Goal: Use online tool/utility: Utilize a website feature to perform a specific function

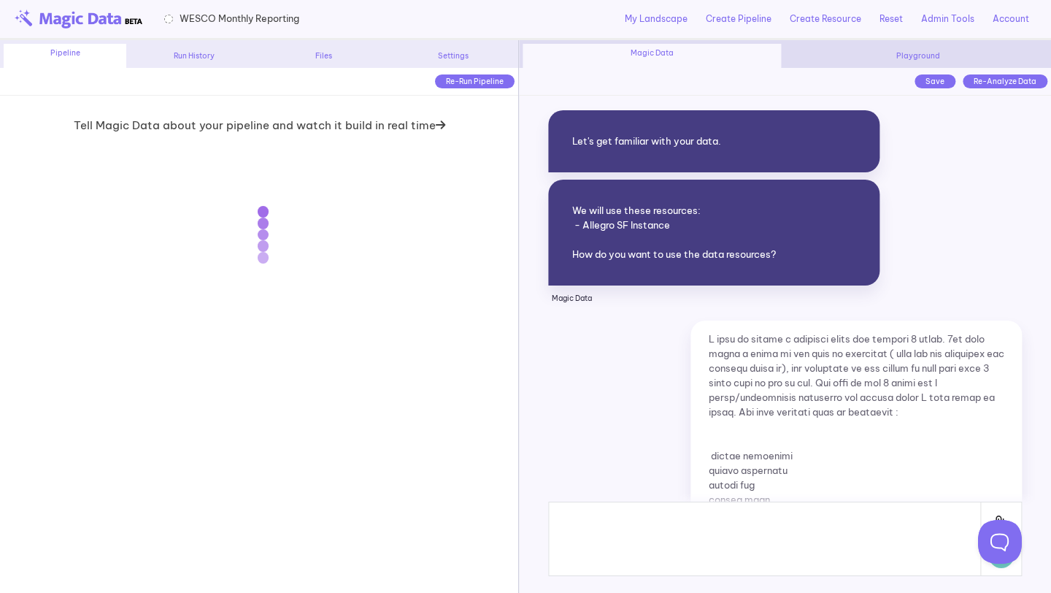
scroll to position [9257, 0]
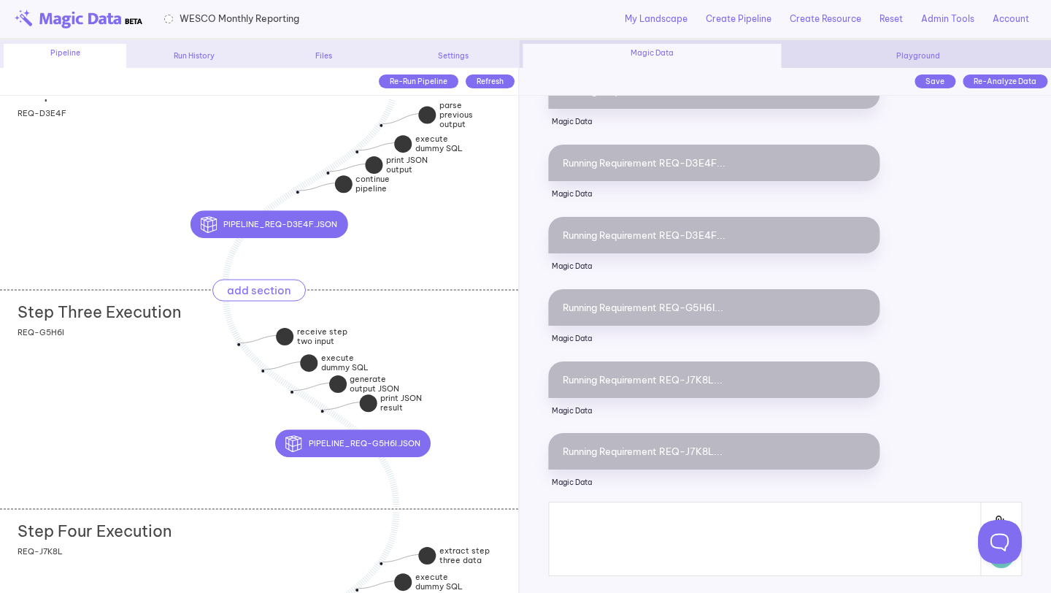
click at [474, 320] on div "Step Three Execution add section adding new section" at bounding box center [268, 308] width 501 height 36
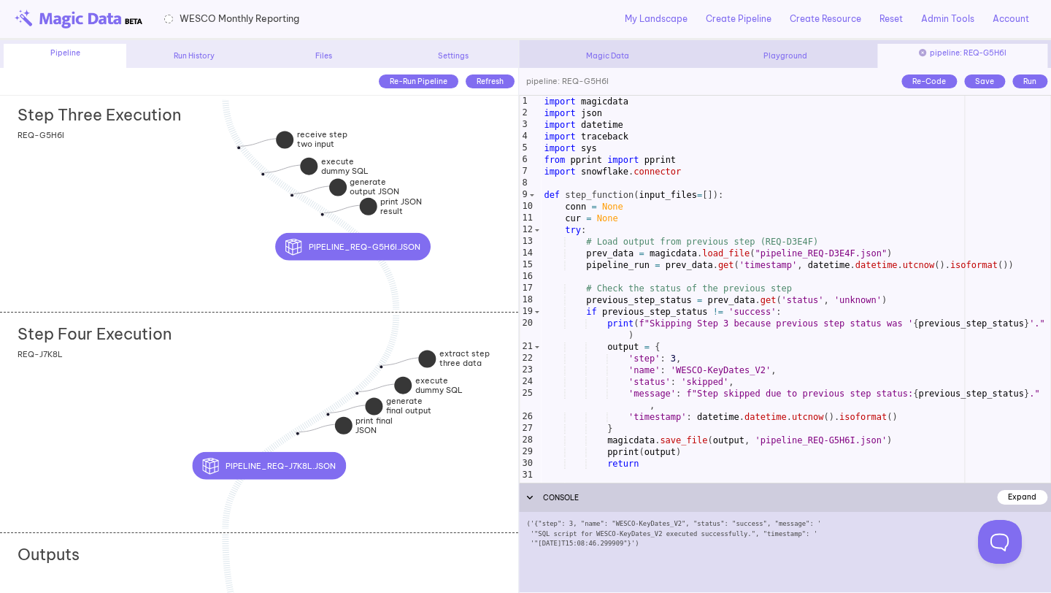
click at [429, 454] on div "Step Four Execution add section adding new section REQ-J7K8L" at bounding box center [259, 421] width 518 height 219
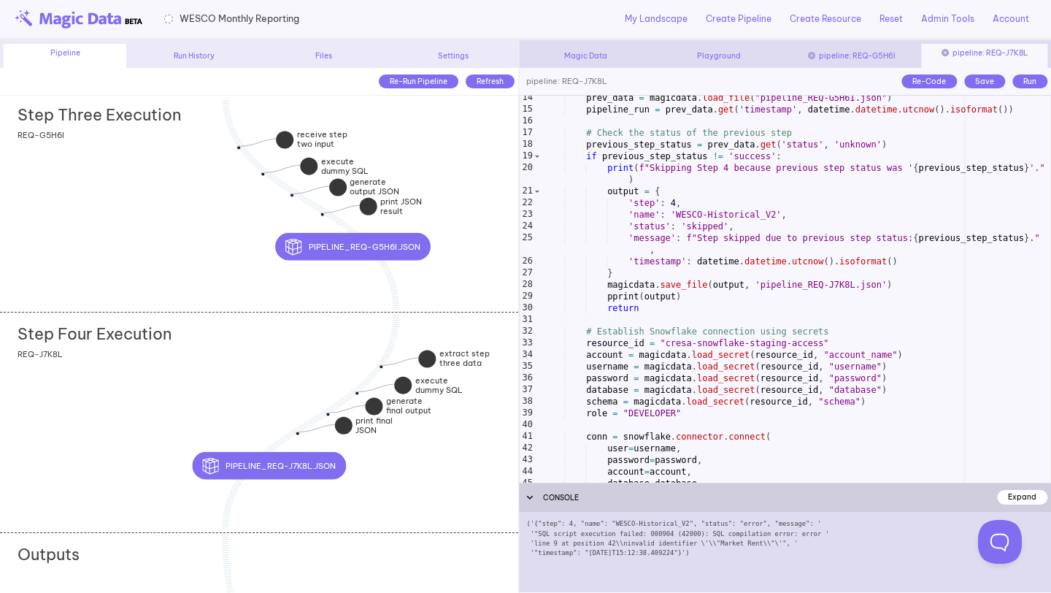
scroll to position [311, 0]
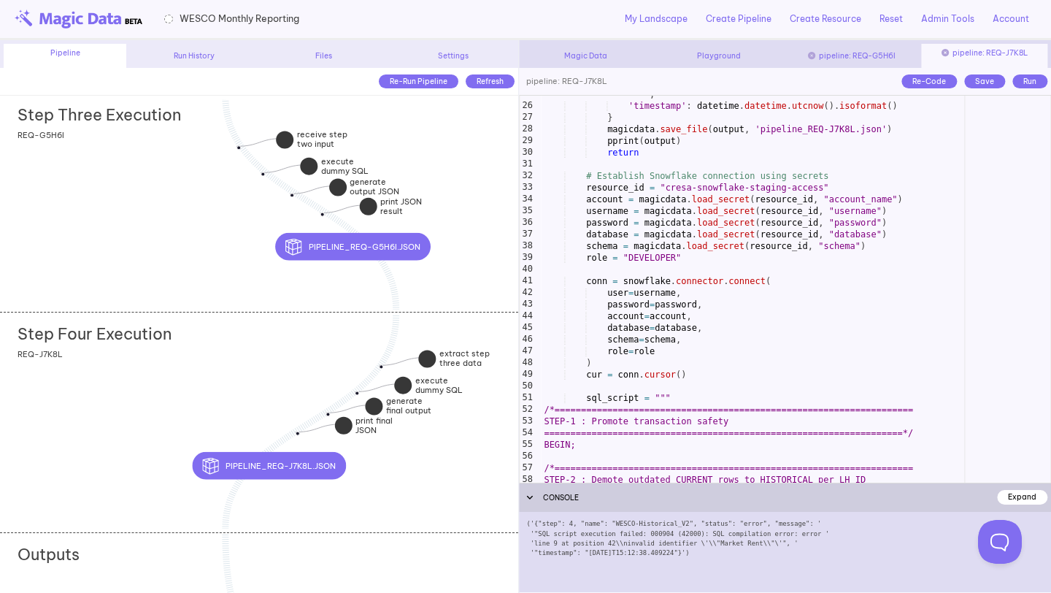
type textarea "*********"
click at [698, 346] on div "'message' : f"Step skipped due to previous step status: { previous_step_status …" at bounding box center [795, 288] width 509 height 422
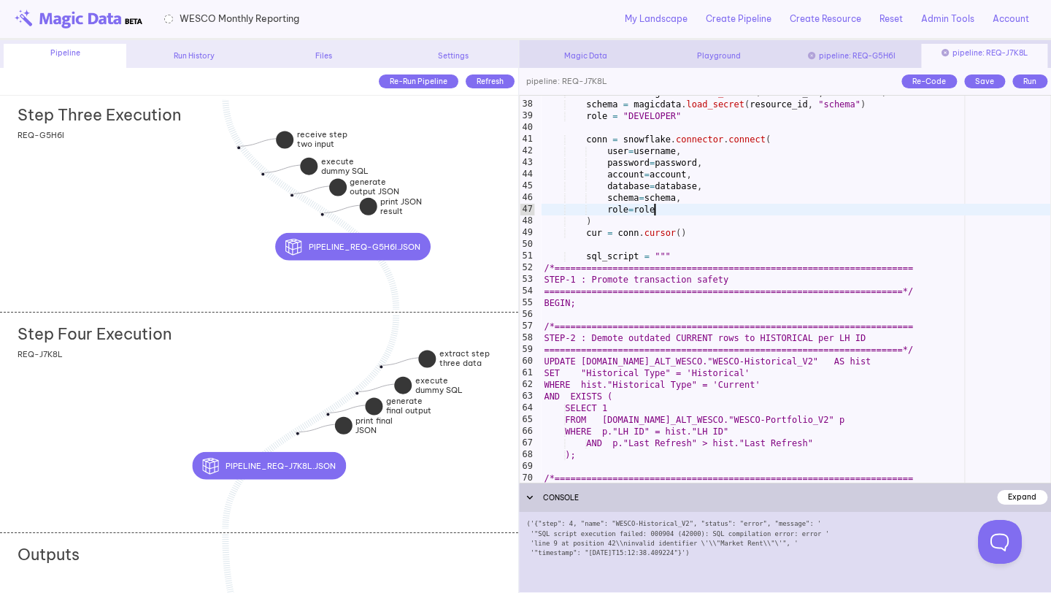
scroll to position [453, 0]
click at [1022, 81] on div "Run" at bounding box center [1029, 81] width 35 height 14
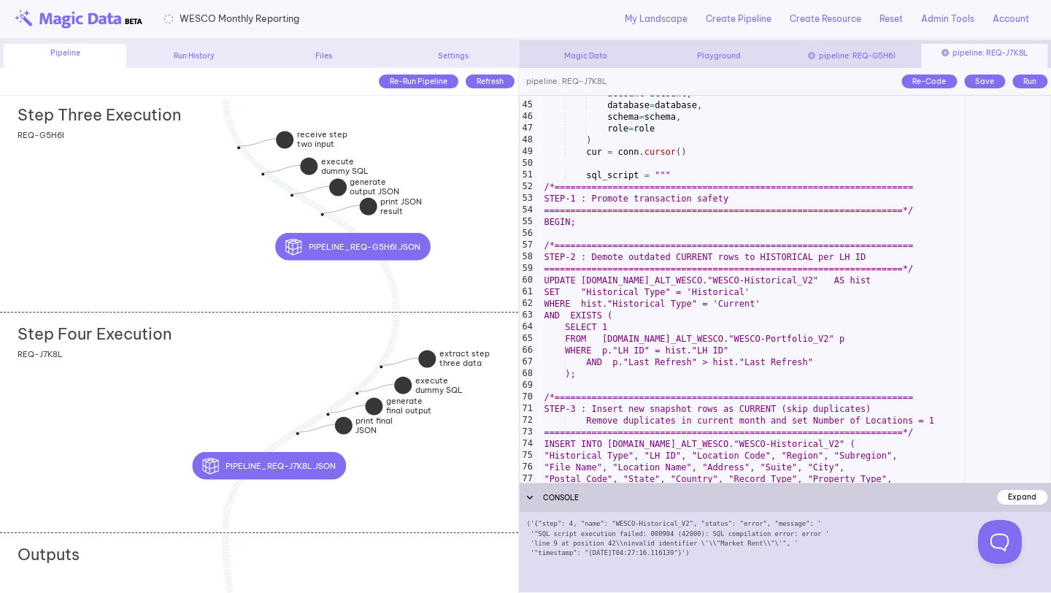
scroll to position [536, 0]
click at [723, 539] on div "('{"step": 4, "name": "WESCO-Historical_V2", "status": "error", "message": ' '"…" at bounding box center [785, 552] width 532 height 80
drag, startPoint x: 724, startPoint y: 541, endPoint x: 768, endPoint y: 541, distance: 43.8
click at [768, 541] on div "('{"step": 4, "name": "WESCO-Historical_V2", "status": "error", "message": ' '"…" at bounding box center [785, 552] width 532 height 80
copy div "Market Rent"
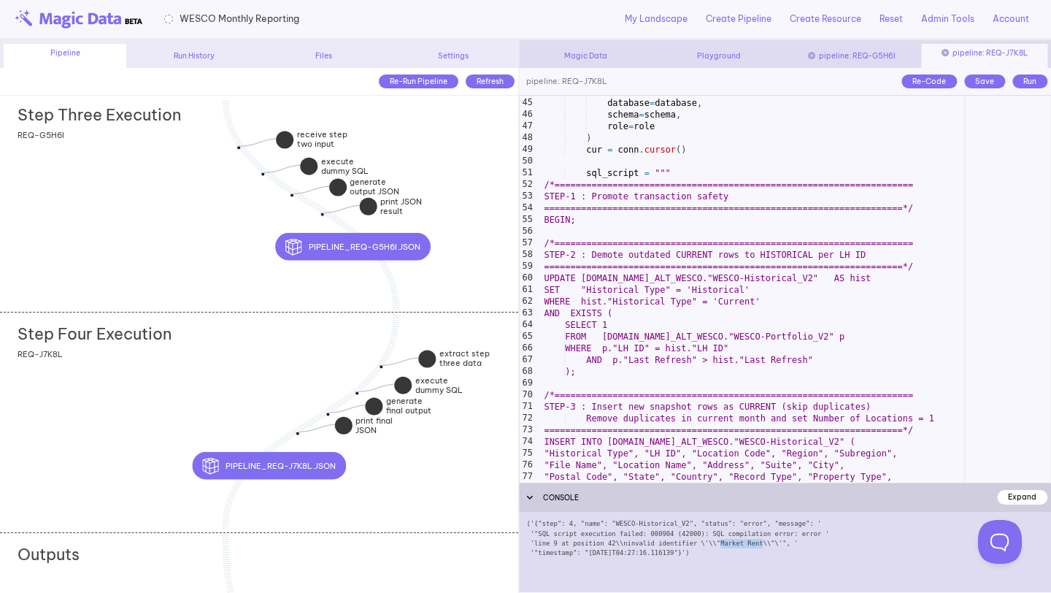
click at [710, 385] on div "account = account , database = database , schema = schema , role = role ) cur =…" at bounding box center [795, 290] width 509 height 410
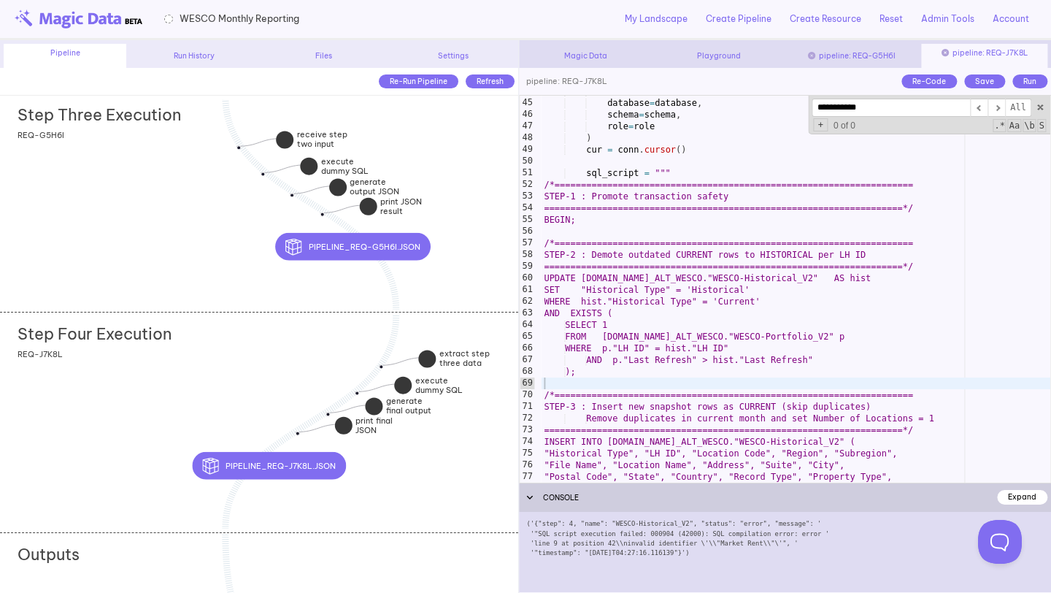
scroll to position [787, 0]
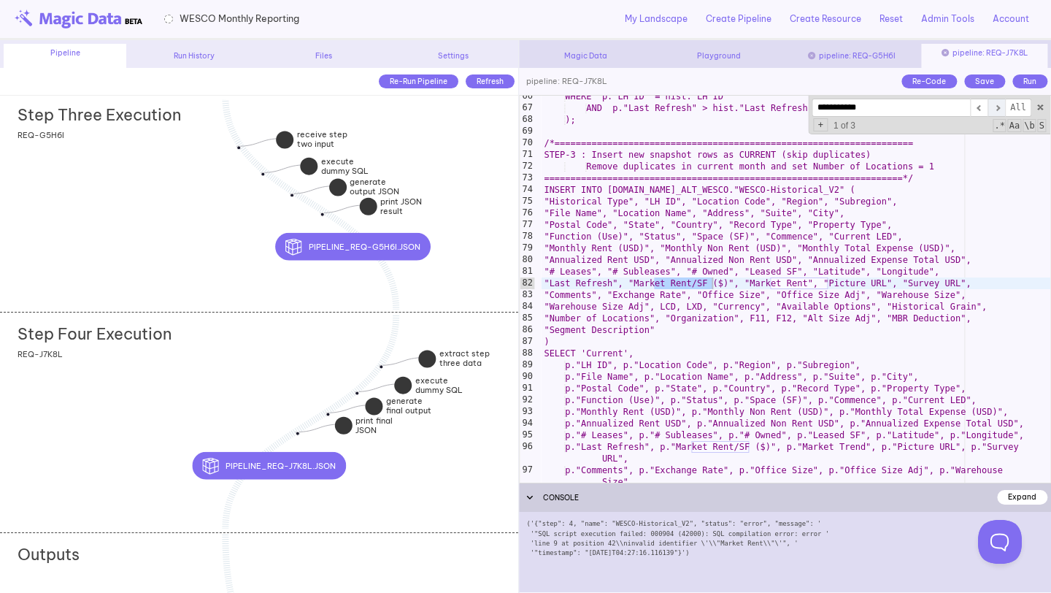
type input "**********"
click at [992, 109] on span "​" at bounding box center [997, 108] width 18 height 18
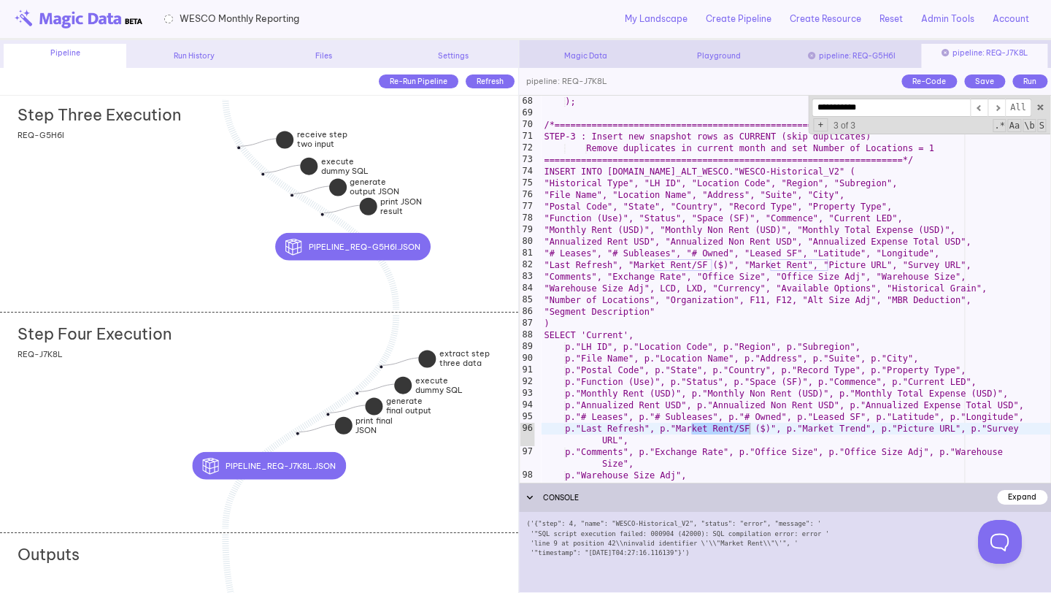
scroll to position [805, 0]
click at [916, 304] on div "AND p."Last Refresh" > hist."Last Refresh" ); /*===============================…" at bounding box center [795, 289] width 509 height 410
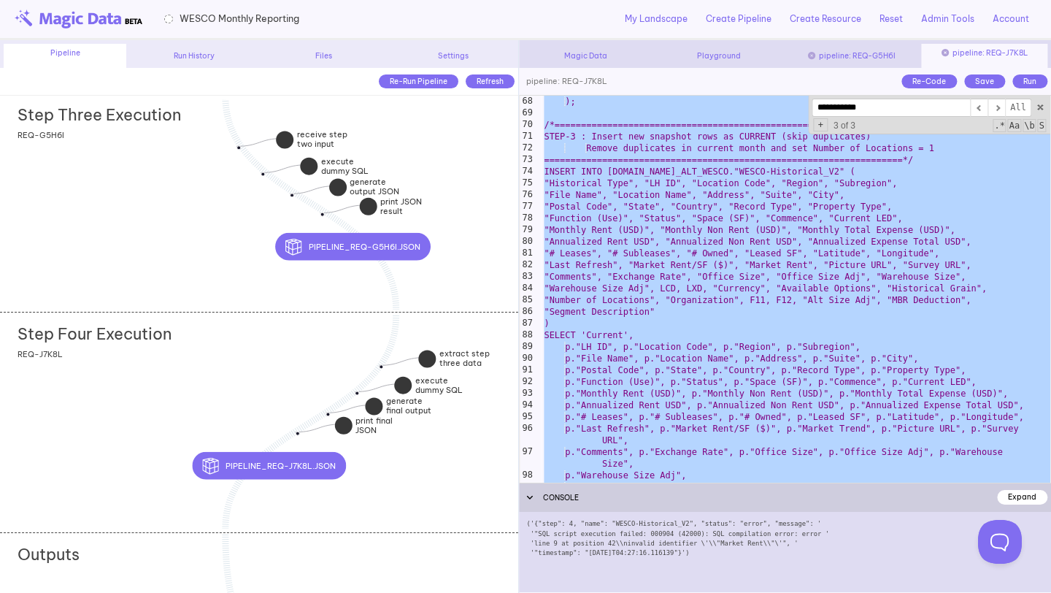
drag, startPoint x: 525, startPoint y: 525, endPoint x: 736, endPoint y: 552, distance: 213.4
click at [736, 552] on div "('{"step": 4, "name": "WESCO-Historical_V2", "status": "error", "message": ' '"…" at bounding box center [785, 552] width 532 height 80
copy div "('{"step": 4, "name": "WESCO-Historical_V2", "status": "error", "message": ' '"…"
click at [691, 225] on div "AND p."Last Refresh" > hist."Last Refresh" ); /*===============================…" at bounding box center [795, 289] width 509 height 410
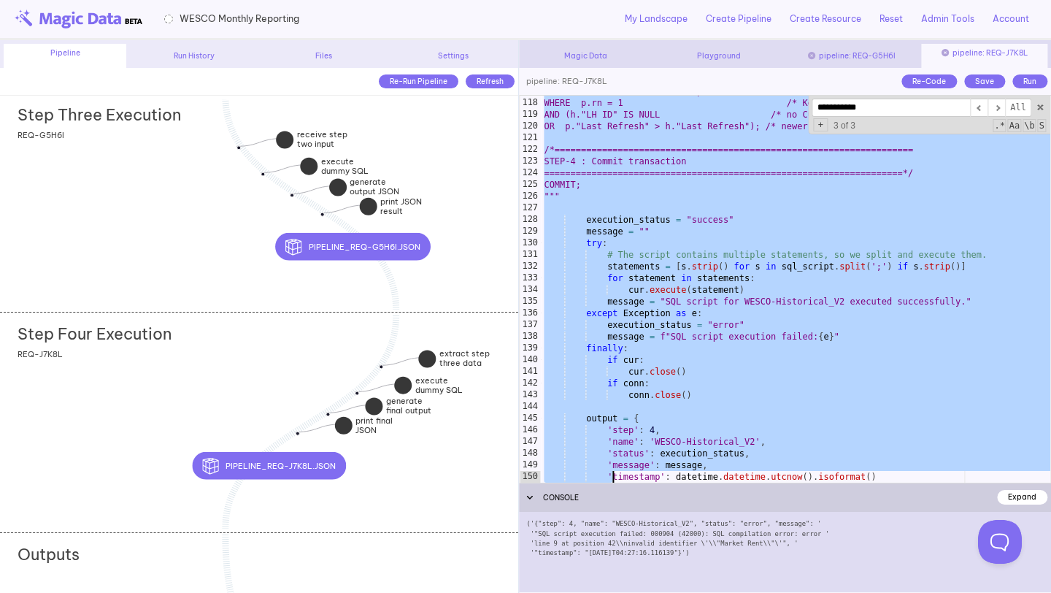
scroll to position [1610, 0]
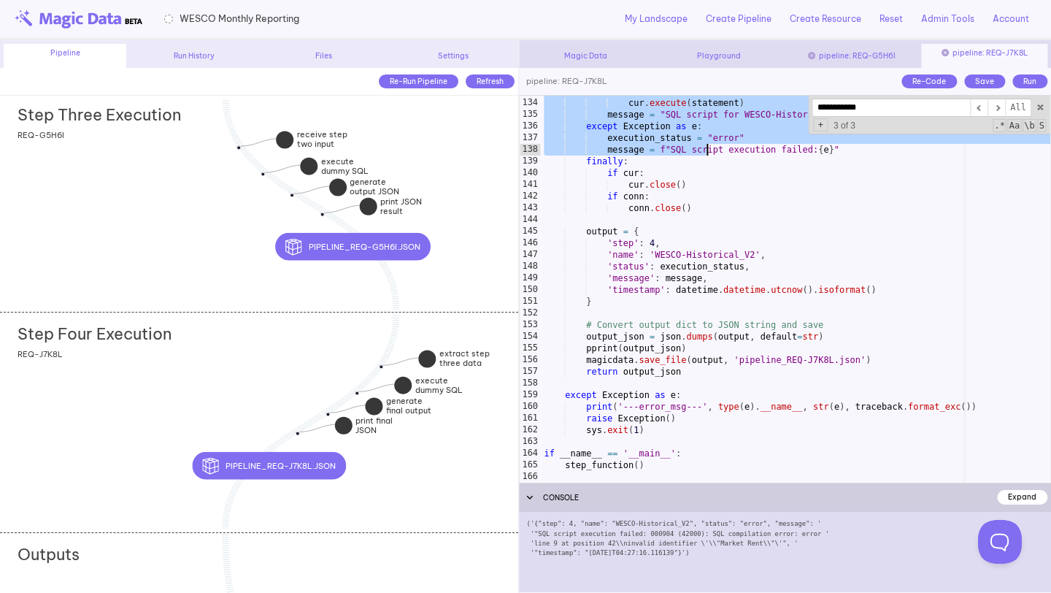
drag, startPoint x: 583, startPoint y: 166, endPoint x: 704, endPoint y: 151, distance: 122.1
click at [705, 150] on div "for statement in statements : cur . execute ( statement ) message = "SQL script…" at bounding box center [795, 290] width 509 height 410
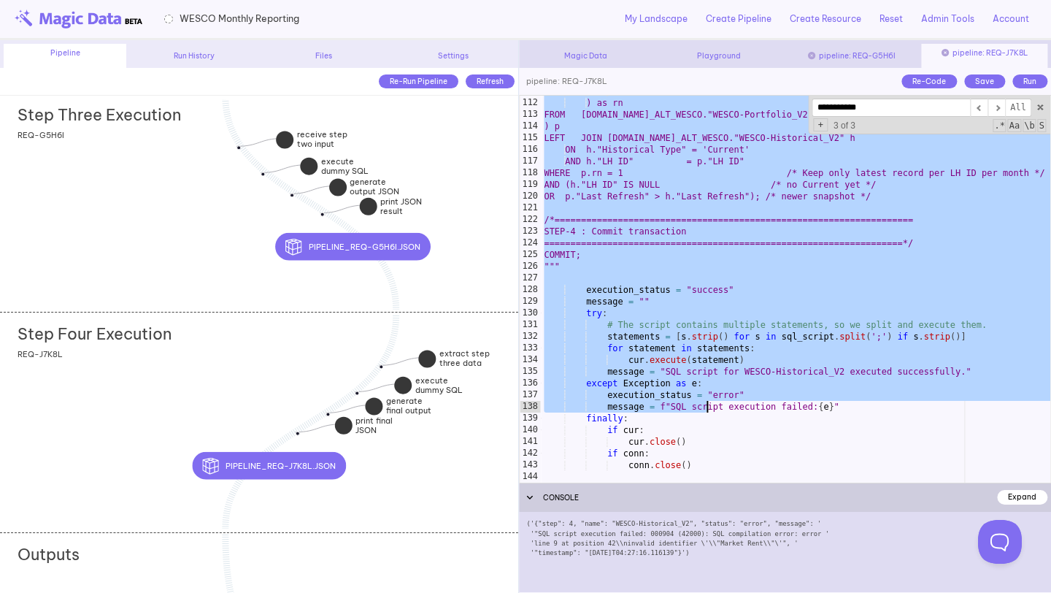
scroll to position [1353, 0]
click at [630, 272] on div "ORDER BY "Last Refresh" DESC ) as rn FROM [DOMAIN_NAME]_ALT_WESCO."WESCO-Portfo…" at bounding box center [795, 290] width 509 height 410
type textarea "******* ***"
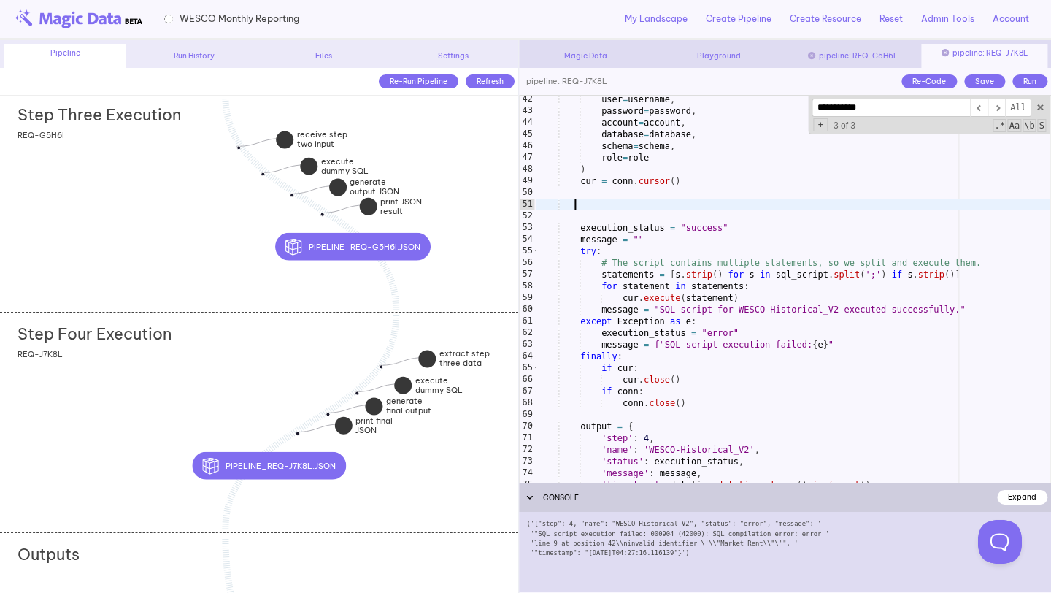
scroll to position [479, 0]
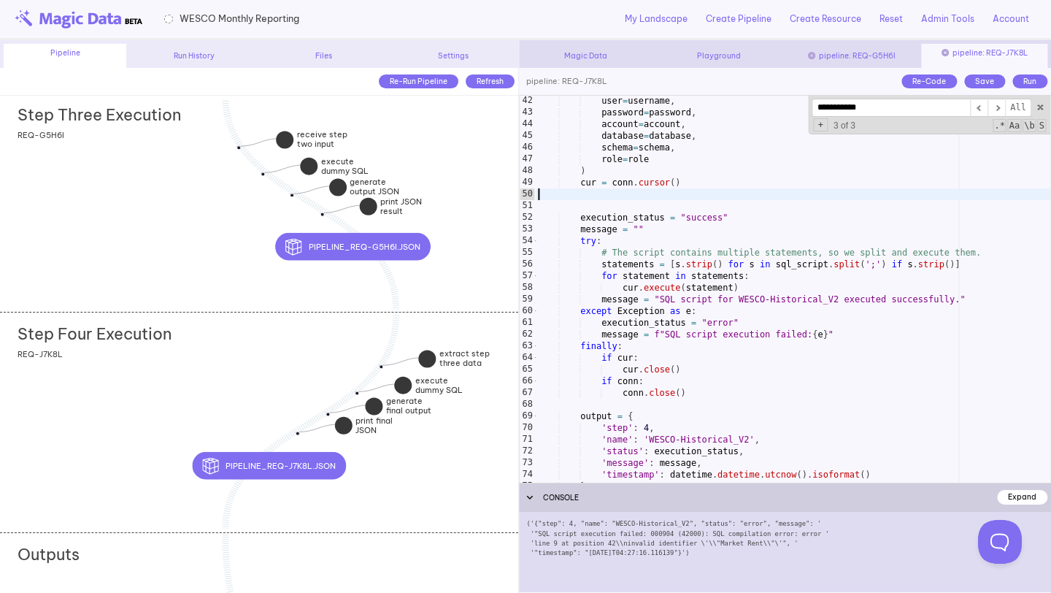
type textarea "**********"
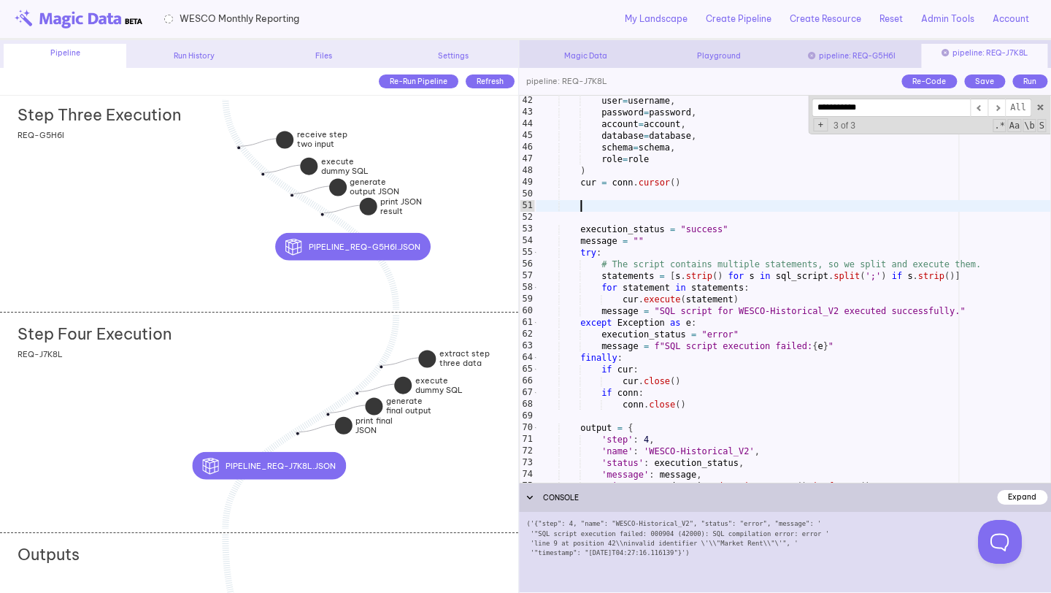
paste textarea "***"
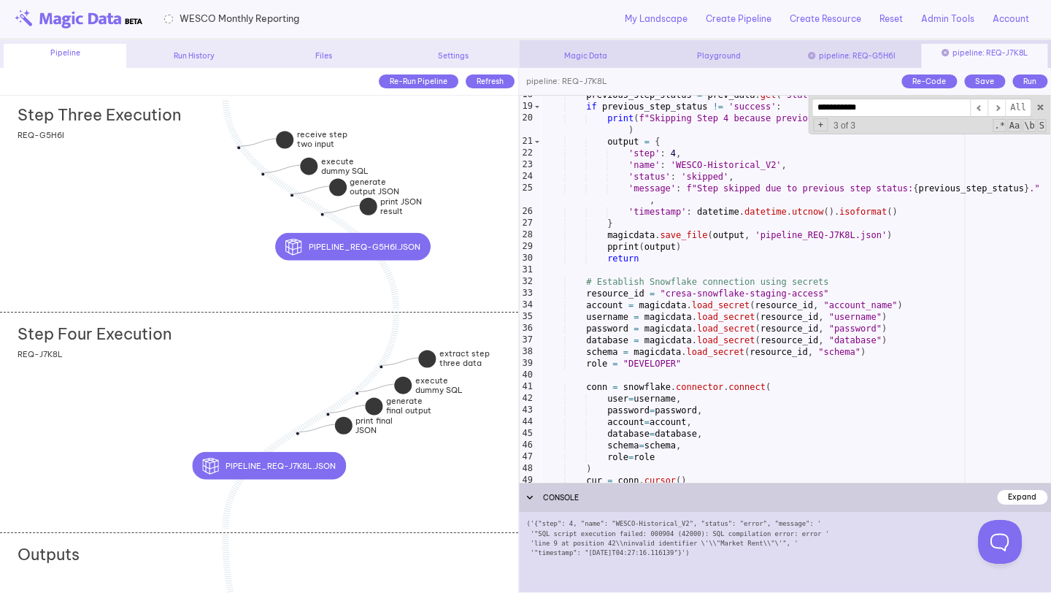
scroll to position [0, 0]
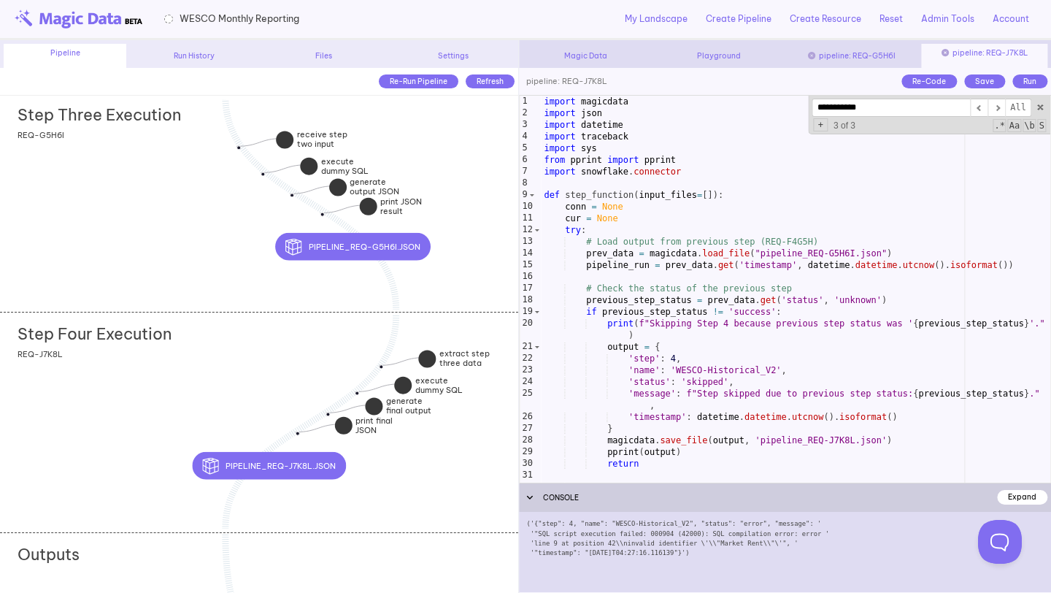
type textarea "***"
click at [1021, 84] on div "Run" at bounding box center [1029, 81] width 35 height 14
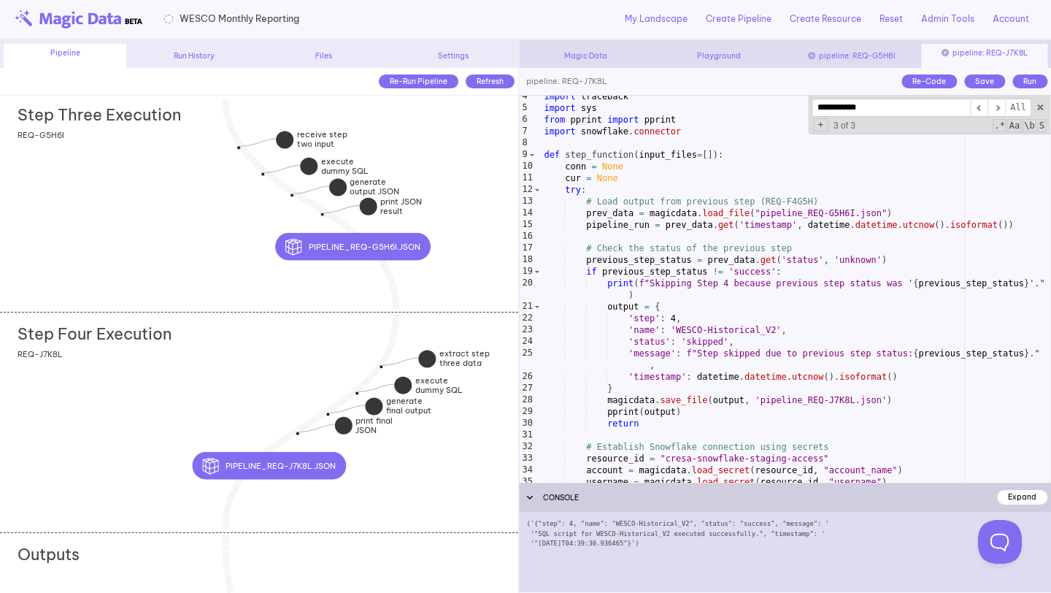
scroll to position [41, 0]
